Goal: Obtain resource: Download file/media

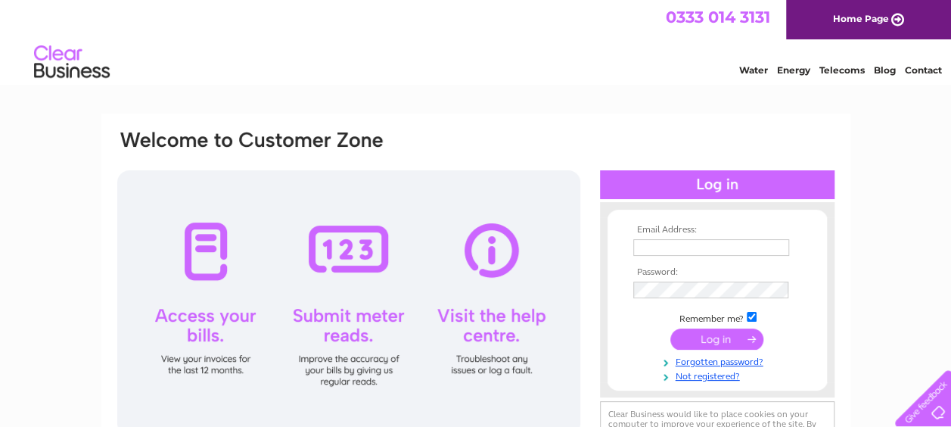
type input "Pvukfacilities@pearson.com"
click at [696, 336] on input "submit" at bounding box center [717, 338] width 93 height 21
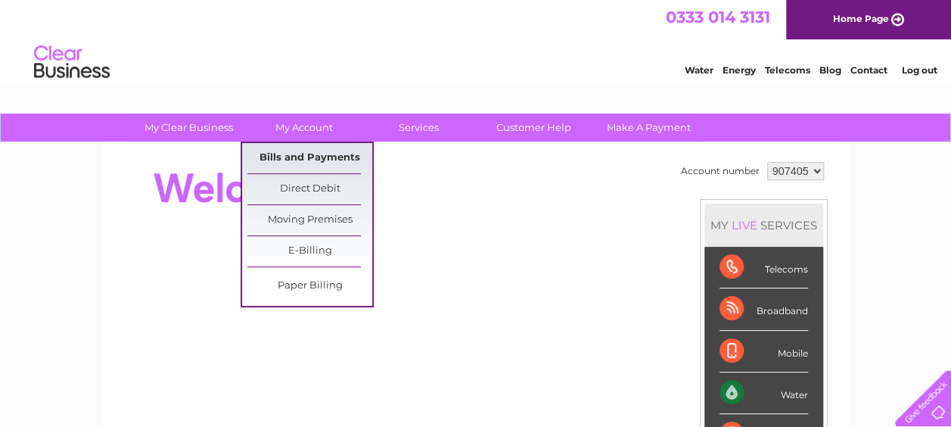
click at [304, 145] on link "Bills and Payments" at bounding box center [309, 158] width 125 height 30
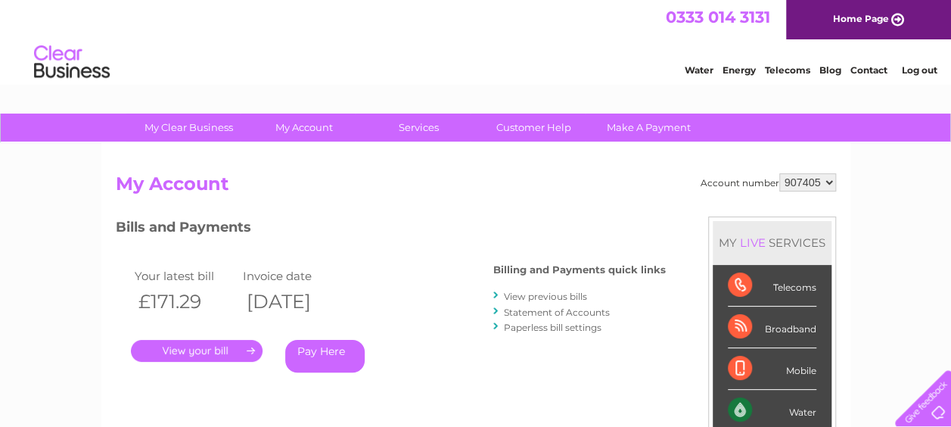
click at [242, 345] on link "." at bounding box center [197, 351] width 132 height 22
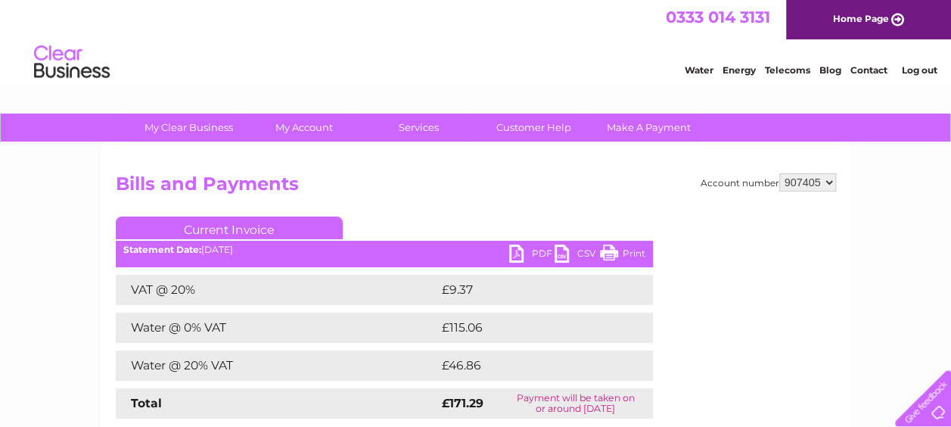
click at [536, 252] on link "PDF" at bounding box center [531, 255] width 45 height 22
click at [808, 181] on select "907405 926484 964866" at bounding box center [808, 182] width 57 height 18
select select "926484"
click at [780, 173] on select "907405 926484 964866" at bounding box center [808, 182] width 57 height 18
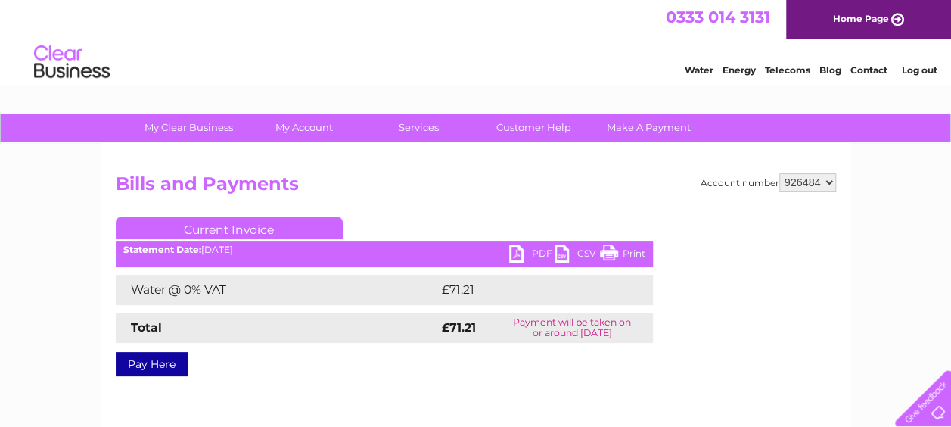
click at [521, 256] on link "PDF" at bounding box center [531, 255] width 45 height 22
click at [540, 249] on link "PDF" at bounding box center [531, 255] width 45 height 22
click at [546, 257] on link "PDF" at bounding box center [531, 255] width 45 height 22
click at [542, 261] on link "PDF" at bounding box center [531, 255] width 45 height 22
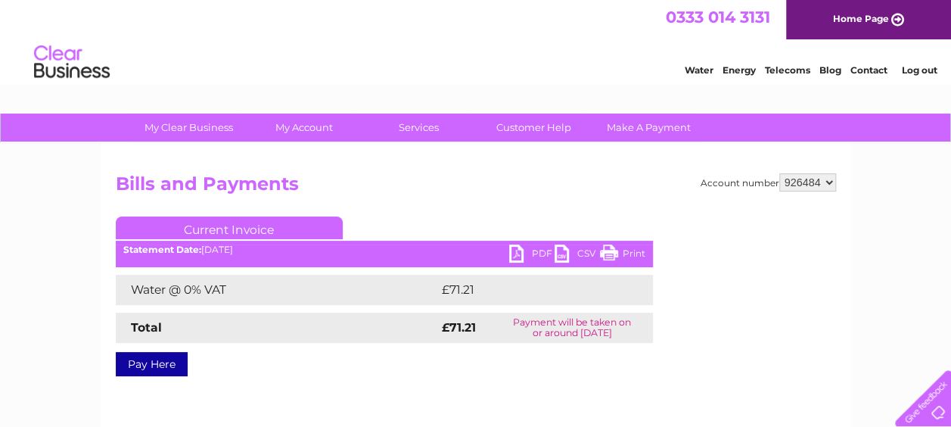
click at [540, 251] on link "PDF" at bounding box center [531, 255] width 45 height 22
click at [538, 248] on link "PDF" at bounding box center [531, 255] width 45 height 22
click at [537, 259] on link "PDF" at bounding box center [531, 255] width 45 height 22
click at [627, 254] on link "Print" at bounding box center [622, 255] width 45 height 22
click at [805, 181] on select "907405 926484 964866" at bounding box center [808, 182] width 57 height 18
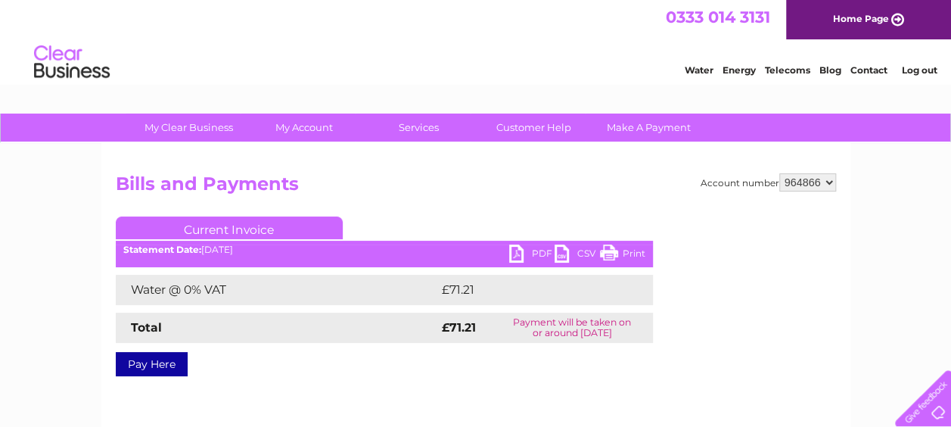
click at [780, 173] on select "907405 926484 964866" at bounding box center [808, 182] width 57 height 18
click at [804, 185] on select "907405 926484 964866" at bounding box center [808, 182] width 57 height 18
click at [780, 173] on select "907405 926484 964866" at bounding box center [808, 182] width 57 height 18
click at [816, 186] on select "907405 926484 964866" at bounding box center [808, 182] width 57 height 18
click at [780, 173] on select "907405 926484 964866" at bounding box center [808, 182] width 57 height 18
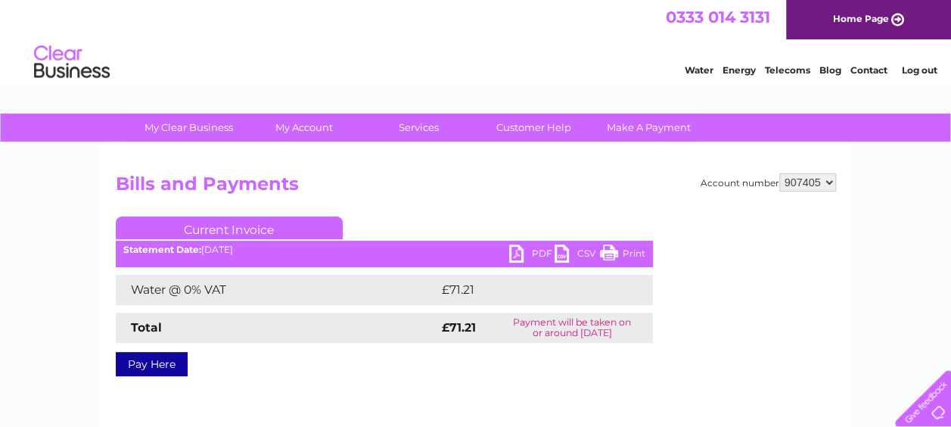
click at [808, 183] on select "907405 926484 964866" at bounding box center [808, 182] width 57 height 18
select select "964866"
click at [780, 173] on select "907405 926484 964866" at bounding box center [808, 182] width 57 height 18
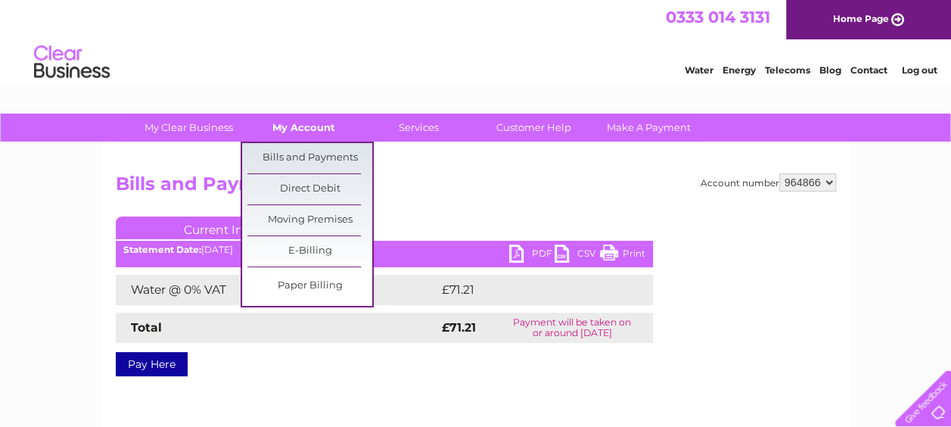
click at [316, 141] on link "My Account" at bounding box center [303, 128] width 125 height 28
click at [322, 155] on link "Bills and Payments" at bounding box center [309, 158] width 125 height 30
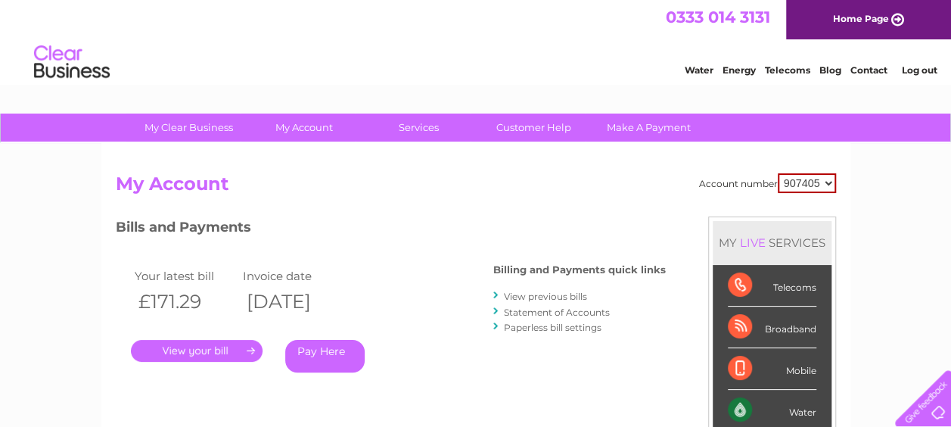
click at [802, 182] on select "907405 926484 964866" at bounding box center [807, 183] width 58 height 20
select select "964866"
click at [778, 173] on select "907405 926484 964866" at bounding box center [807, 183] width 58 height 20
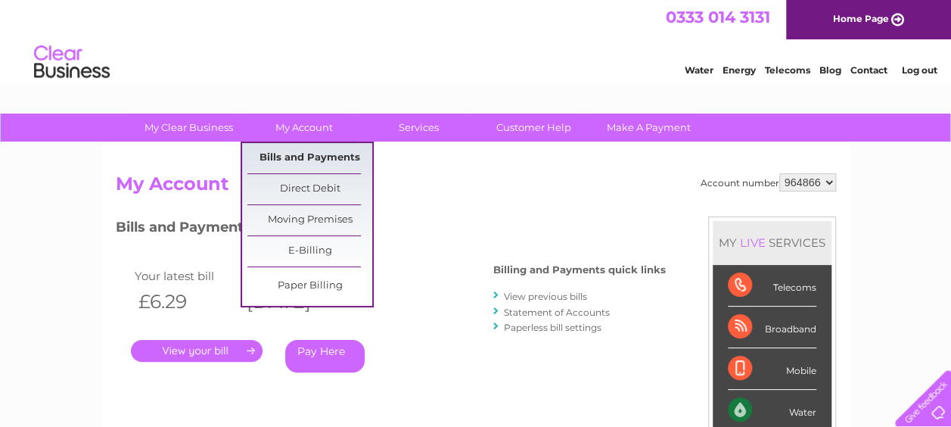
click at [311, 154] on link "Bills and Payments" at bounding box center [309, 158] width 125 height 30
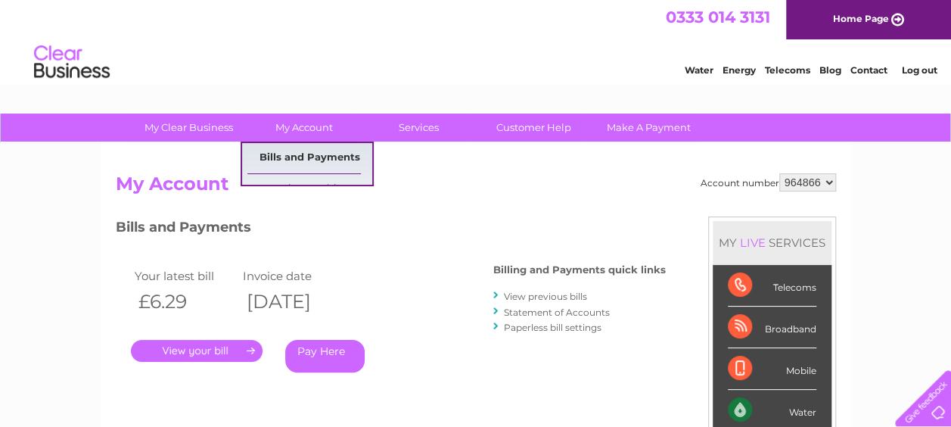
click at [301, 156] on link "Bills and Payments" at bounding box center [309, 158] width 125 height 30
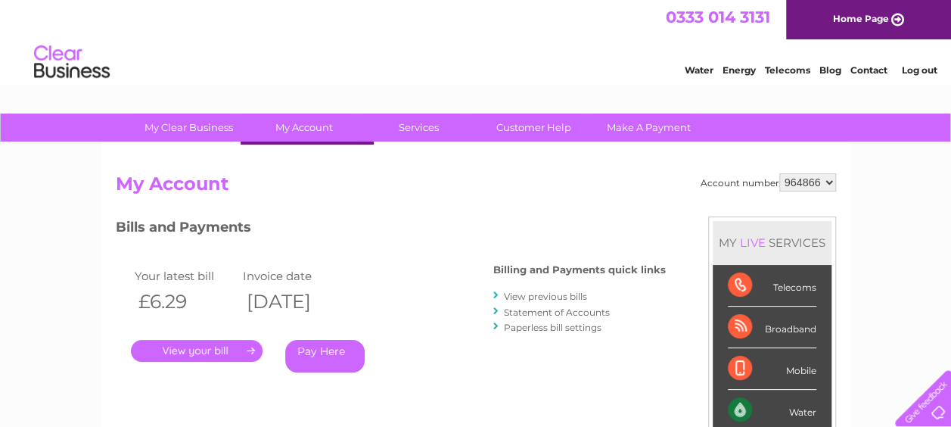
click at [301, 156] on link "Bills and Payments" at bounding box center [309, 158] width 125 height 30
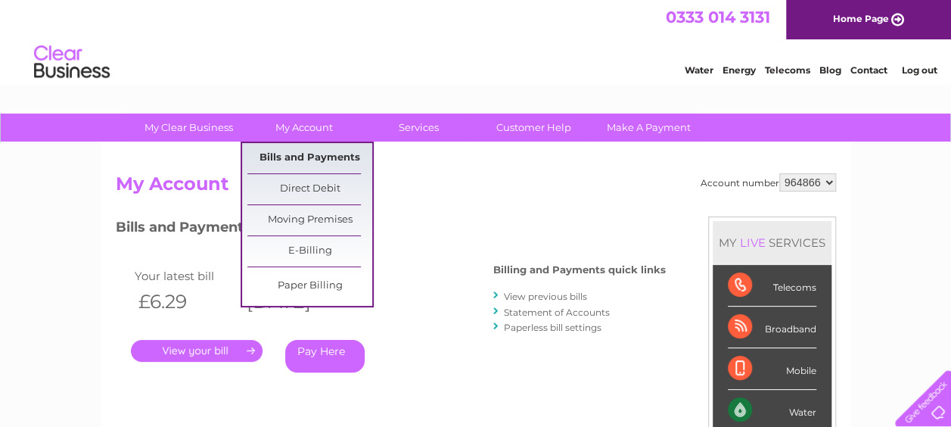
click at [327, 153] on link "Bills and Payments" at bounding box center [309, 158] width 125 height 30
click at [316, 156] on link "Bills and Payments" at bounding box center [309, 158] width 125 height 30
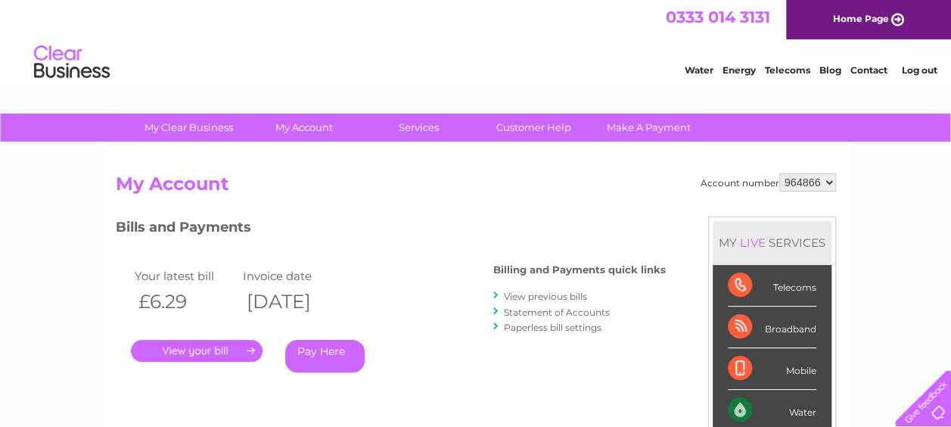
click at [211, 356] on link "." at bounding box center [197, 351] width 132 height 22
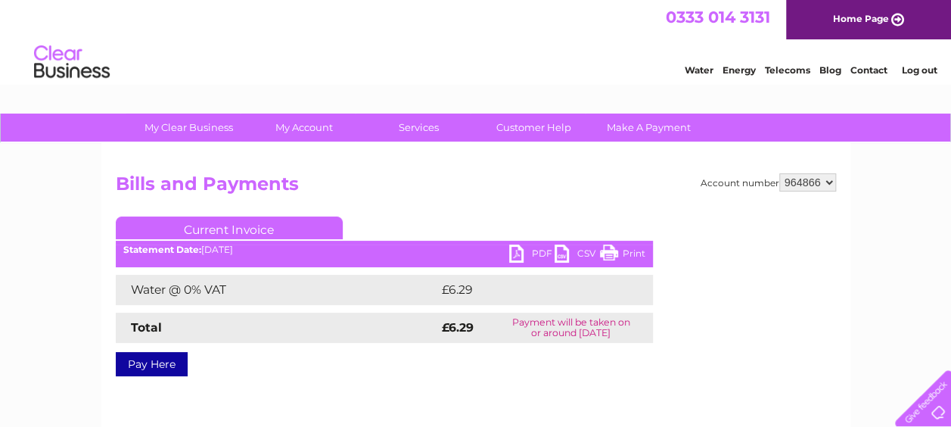
drag, startPoint x: 528, startPoint y: 252, endPoint x: 528, endPoint y: 282, distance: 30.3
click at [528, 282] on td "£6.29" at bounding box center [527, 290] width 179 height 30
click at [530, 259] on link "PDF" at bounding box center [531, 255] width 45 height 22
drag, startPoint x: 530, startPoint y: 259, endPoint x: 513, endPoint y: 248, distance: 19.7
click at [513, 248] on link "PDF" at bounding box center [531, 255] width 45 height 22
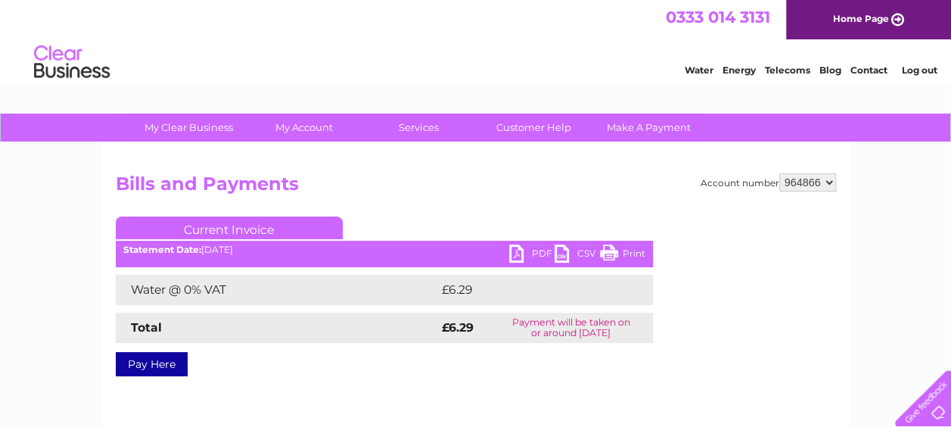
click at [602, 257] on link "Print" at bounding box center [622, 255] width 45 height 22
